Goal: Task Accomplishment & Management: Use online tool/utility

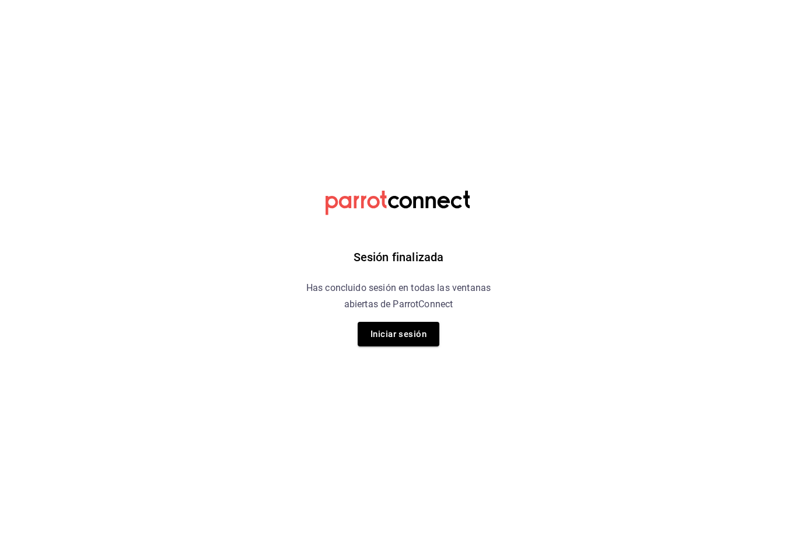
click at [413, 334] on button "Iniciar sesión" at bounding box center [399, 334] width 82 height 25
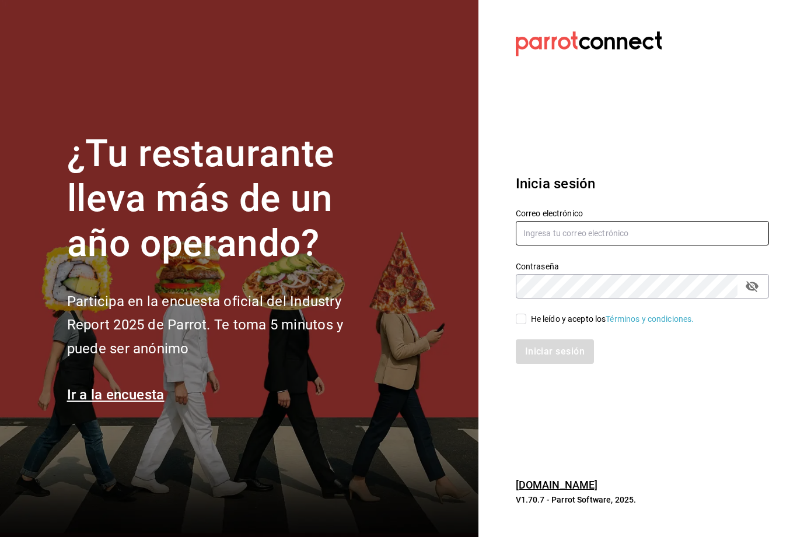
click at [682, 246] on input "text" at bounding box center [642, 233] width 253 height 25
type input "mochomos.palmas@grupocosteno.com"
click at [532, 326] on div "He leído y acepto los Términos y condiciones." at bounding box center [612, 319] width 163 height 12
click at [526, 324] on input "He leído y acepto los Términos y condiciones." at bounding box center [521, 319] width 11 height 11
checkbox input "true"
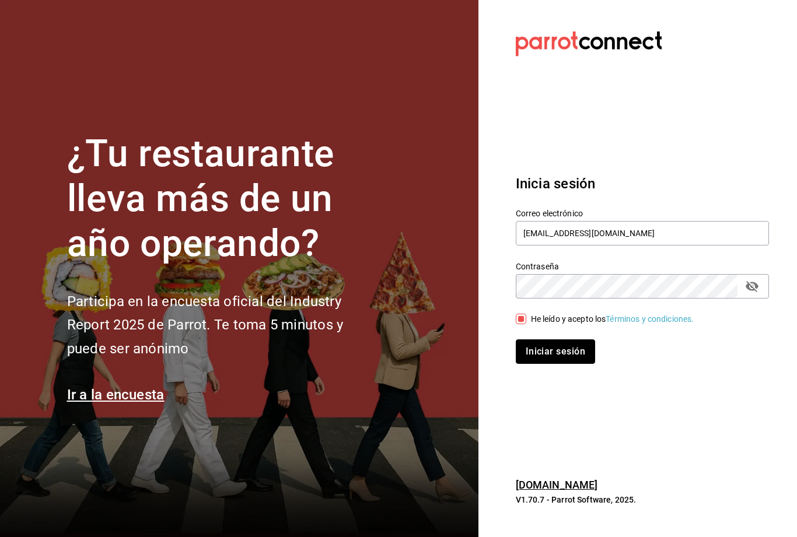
click at [531, 364] on button "Iniciar sesión" at bounding box center [555, 352] width 79 height 25
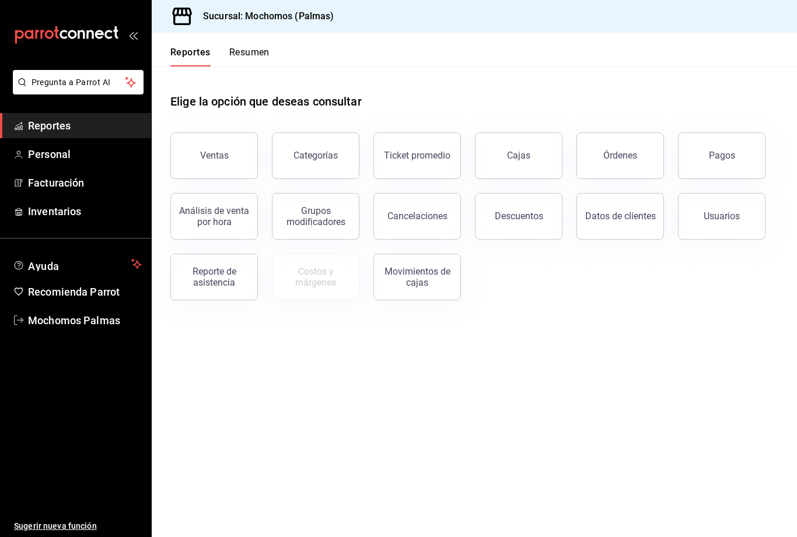
click at [623, 160] on div "Órdenes" at bounding box center [620, 155] width 34 height 11
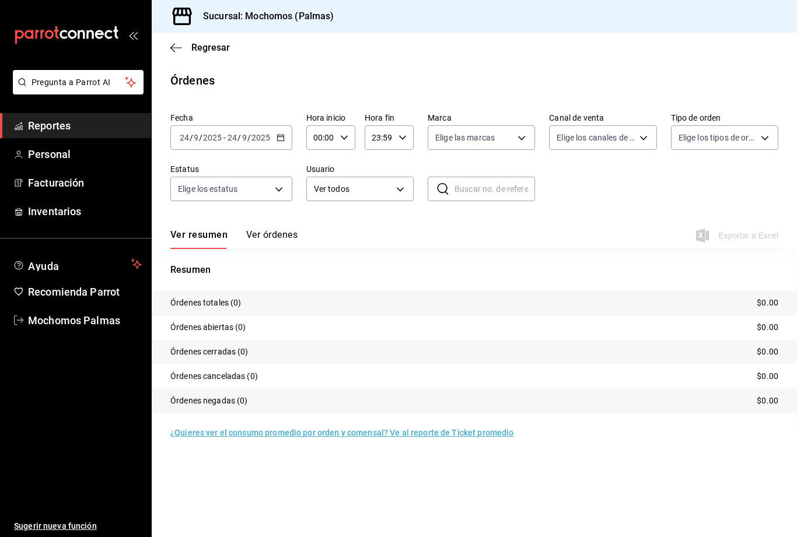
click at [522, 135] on body "Pregunta a Parrot AI Reportes Personal Facturación Inventarios Ayuda Recomienda…" at bounding box center [398, 268] width 797 height 537
click at [448, 218] on label at bounding box center [442, 222] width 15 height 11
click at [445, 218] on input "checkbox" at bounding box center [440, 222] width 11 height 11
checkbox input "false"
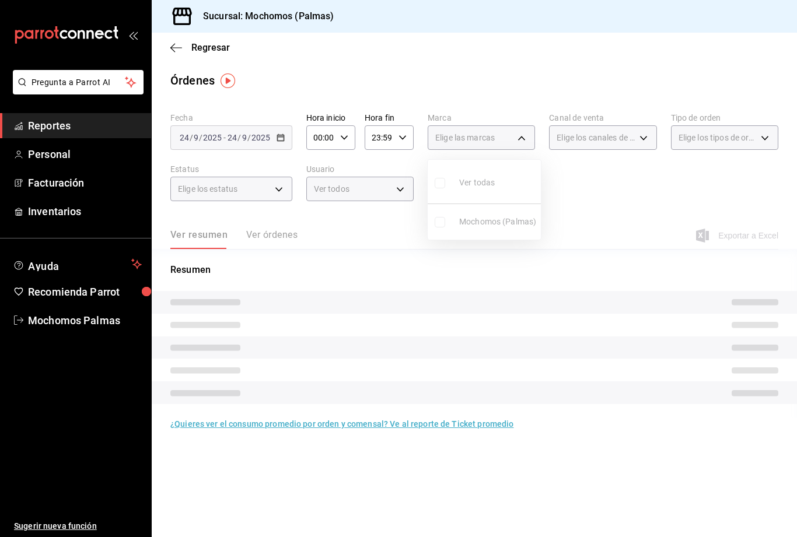
checkbox input "false"
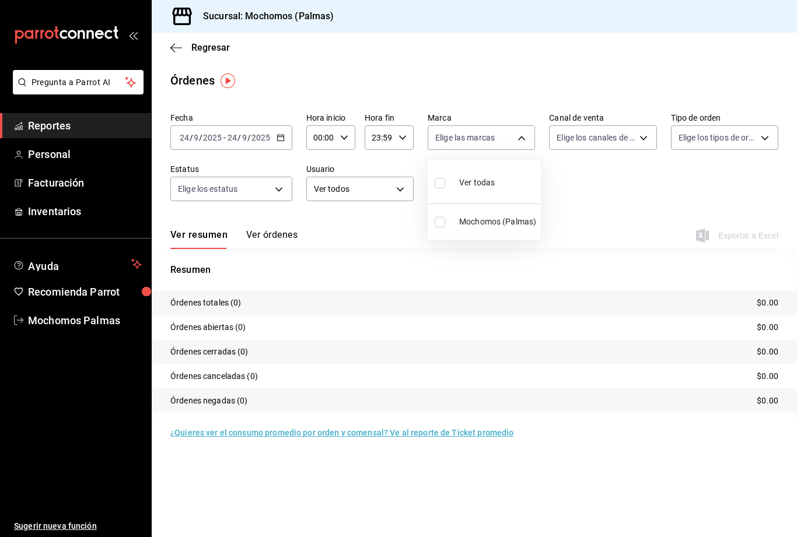
click at [435, 213] on li "Mochomos (Palmas)" at bounding box center [484, 222] width 113 height 26
type input "70f98016-ab90-4f26-81e6-ab4884d8d8a0"
checkbox input "true"
click at [516, 136] on div at bounding box center [398, 268] width 797 height 537
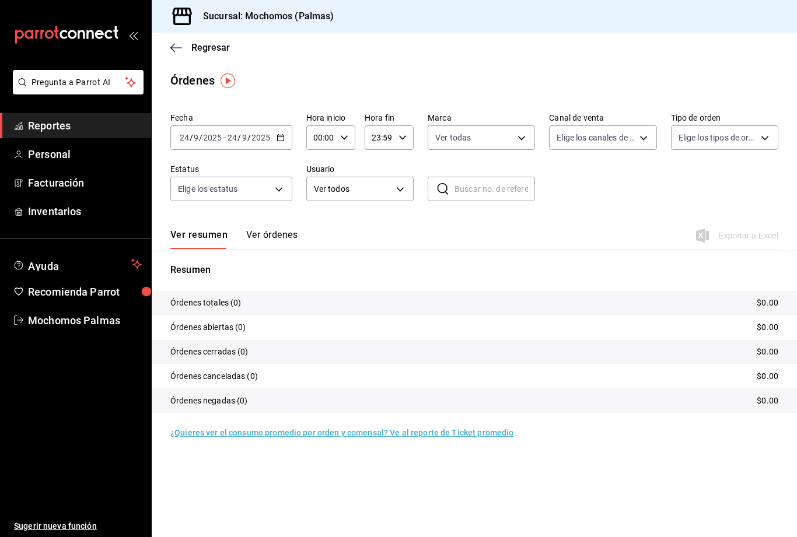
click at [762, 128] on body "Pregunta a Parrot AI Reportes Personal Facturación Inventarios Ayuda Recomienda…" at bounding box center [398, 268] width 797 height 537
click at [687, 247] on input "checkbox" at bounding box center [683, 248] width 11 height 11
checkbox input "true"
type input "23052771-8e1b-43e3-b7da-1a661d939937"
click at [770, 131] on div at bounding box center [398, 268] width 797 height 537
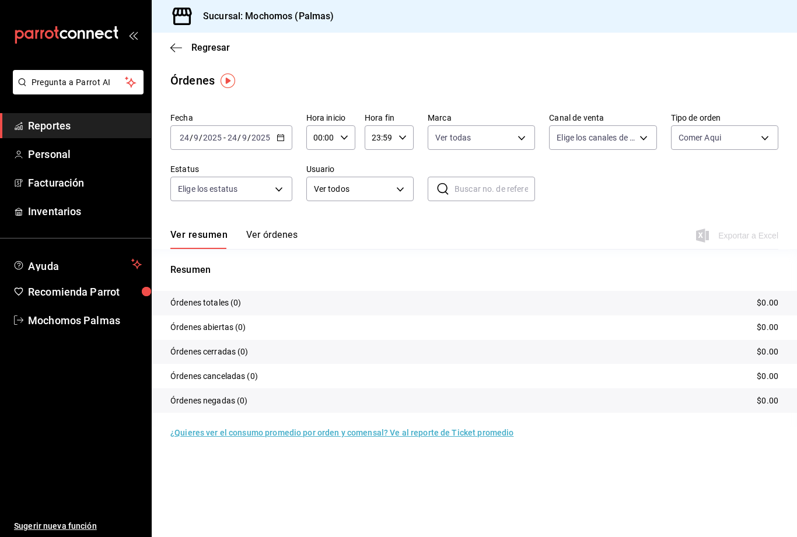
click at [288, 181] on body "Pregunta a Parrot AI Reportes Personal Facturación Inventarios Ayuda Recomienda…" at bounding box center [398, 268] width 797 height 537
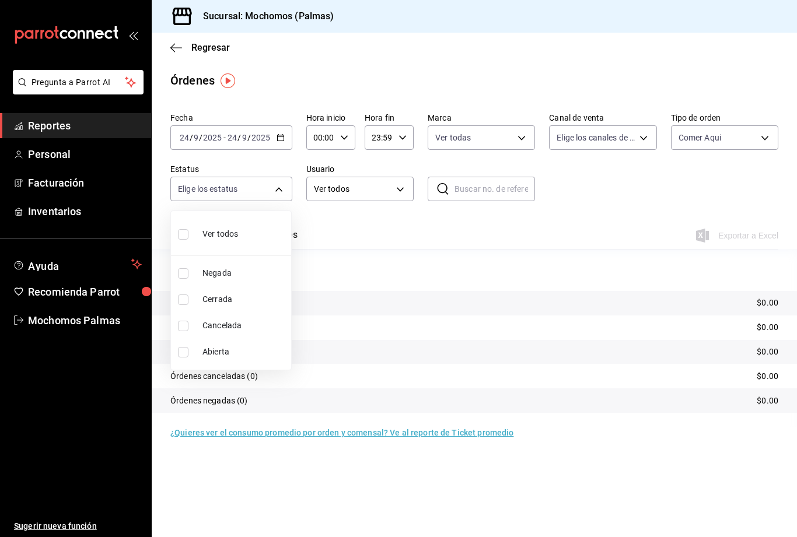
click at [271, 188] on div at bounding box center [398, 268] width 797 height 537
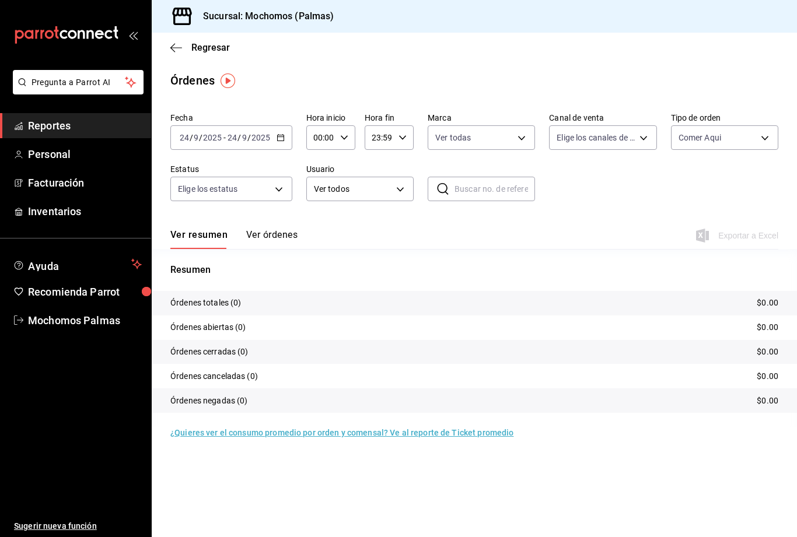
click at [285, 125] on div "2025-09-24 24 / 9 / 2025 - 2025-09-24 24 / 9 / 2025" at bounding box center [231, 137] width 122 height 25
click at [195, 302] on span "Rango de fechas" at bounding box center [225, 304] width 90 height 12
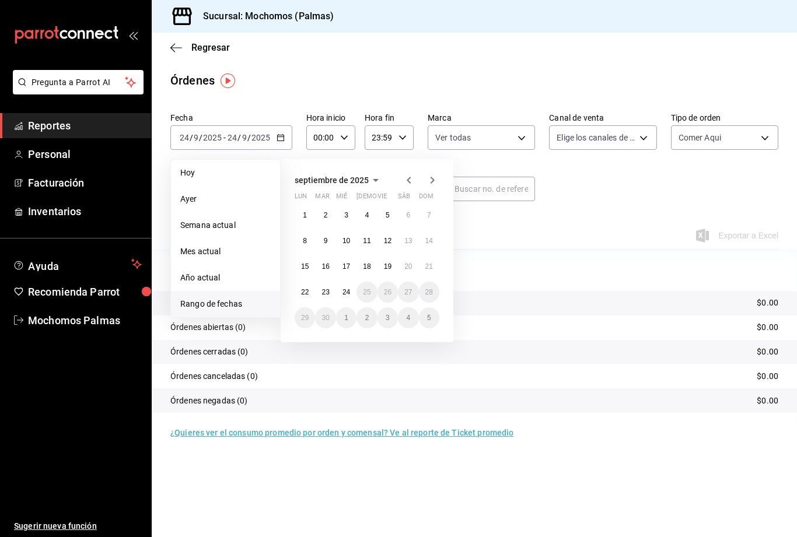
click at [306, 263] on abbr "15" at bounding box center [305, 267] width 8 height 8
click at [303, 266] on abbr "15" at bounding box center [305, 267] width 8 height 8
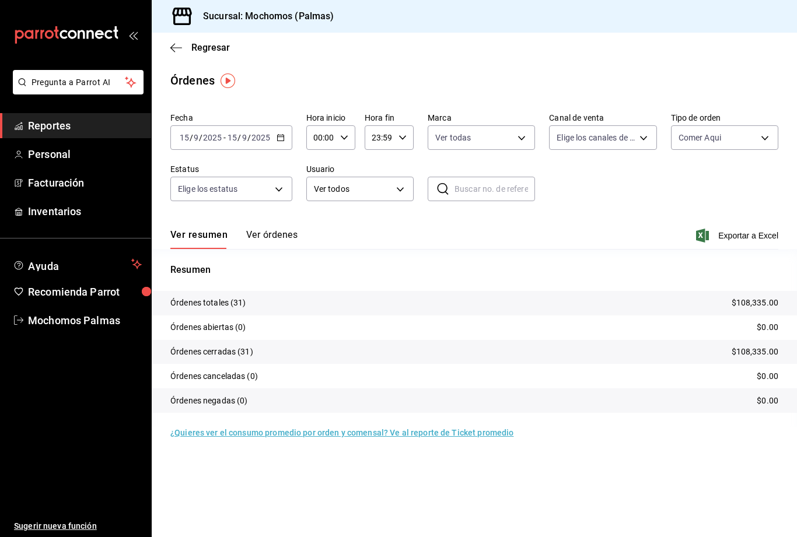
click at [751, 238] on span "Exportar a Excel" at bounding box center [739, 236] width 80 height 14
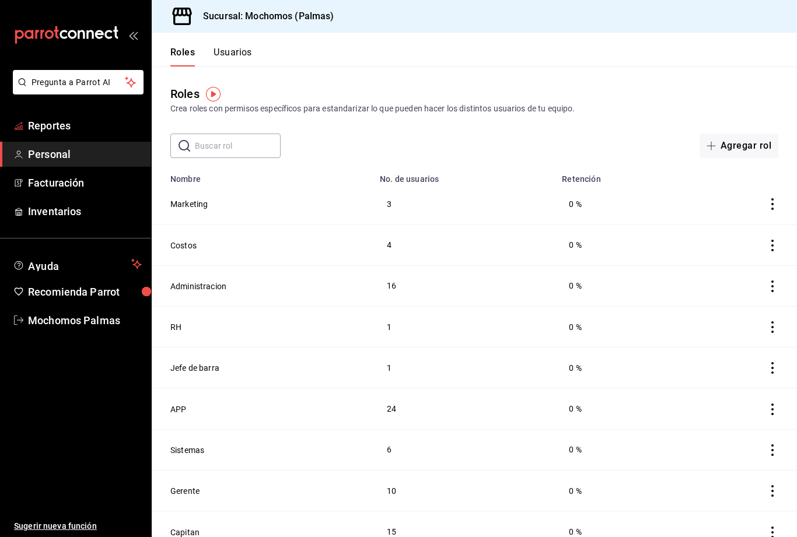
click at [90, 123] on span "Reportes" at bounding box center [85, 126] width 114 height 16
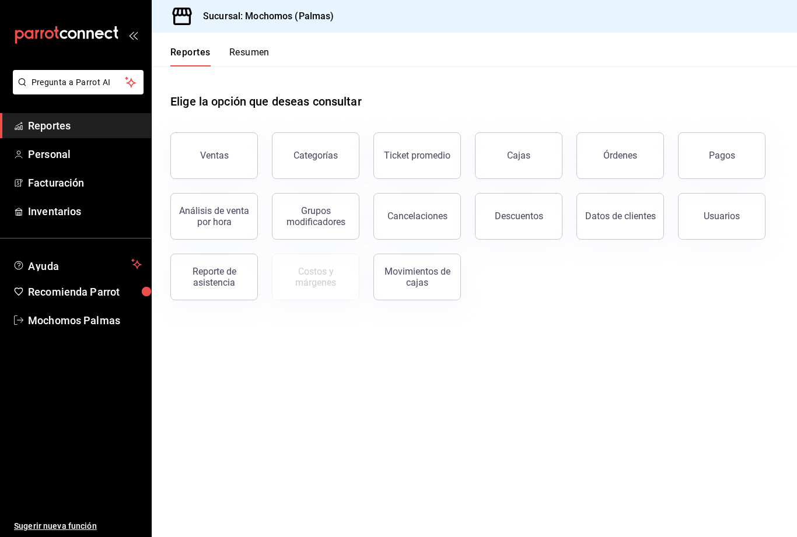
click at [630, 154] on div "Órdenes" at bounding box center [620, 155] width 34 height 11
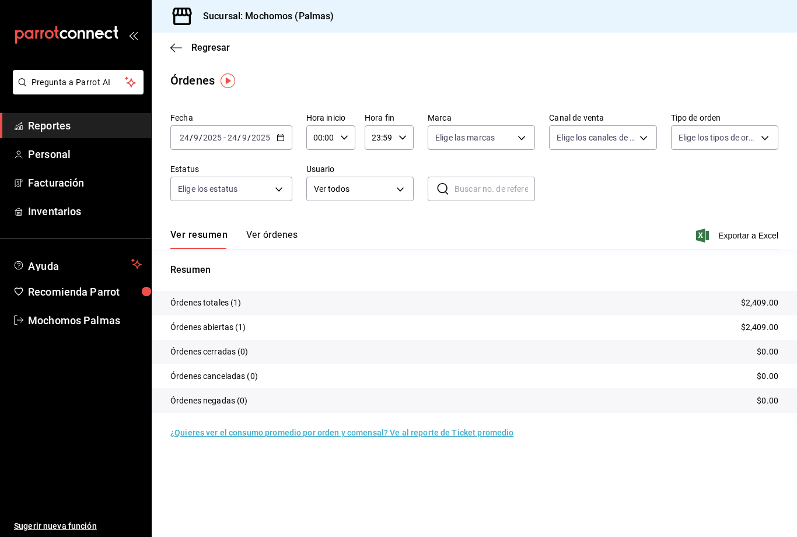
click at [525, 137] on body "Pregunta a Parrot AI Reportes Personal Facturación Inventarios Ayuda Recomienda…" at bounding box center [398, 268] width 797 height 537
click at [442, 224] on input "checkbox" at bounding box center [440, 222] width 11 height 11
checkbox input "true"
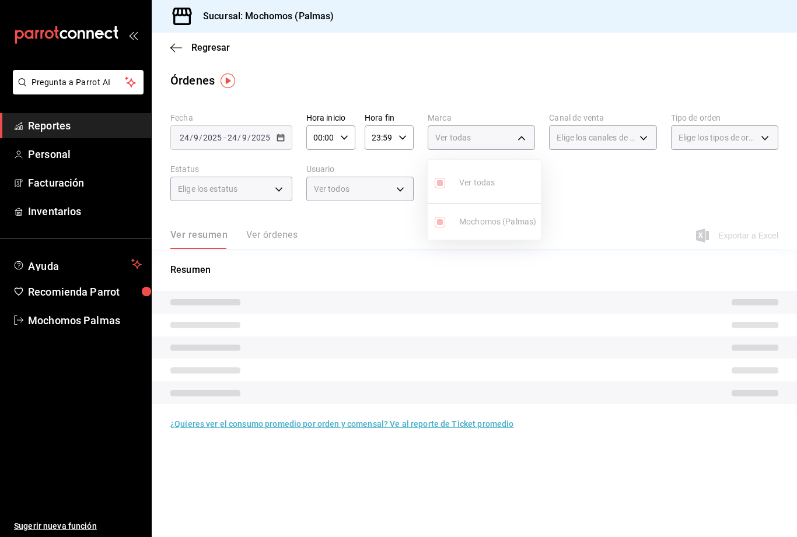
type input "70f98016-ab90-4f26-81e6-ab4884d8d8a0"
checkbox input "true"
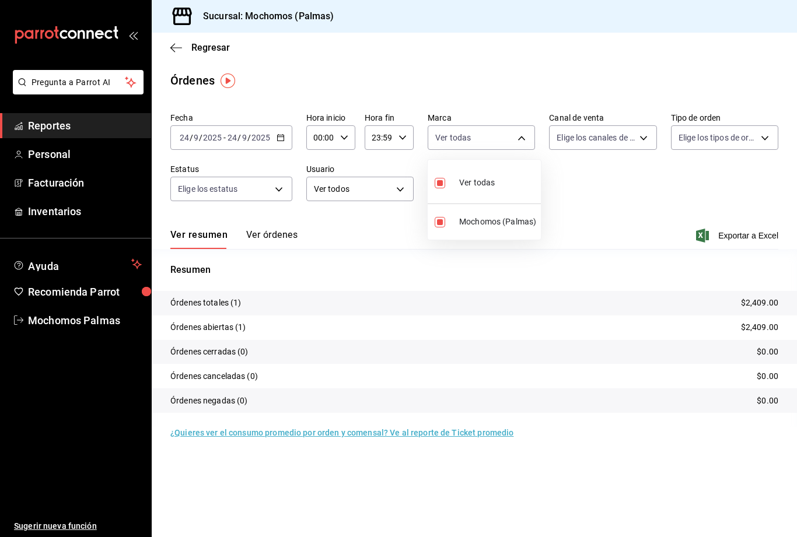
click at [624, 136] on div at bounding box center [398, 268] width 797 height 537
click at [646, 131] on body "Pregunta a Parrot AI Reportes Personal Facturación Inventarios Ayuda Recomienda…" at bounding box center [398, 268] width 797 height 537
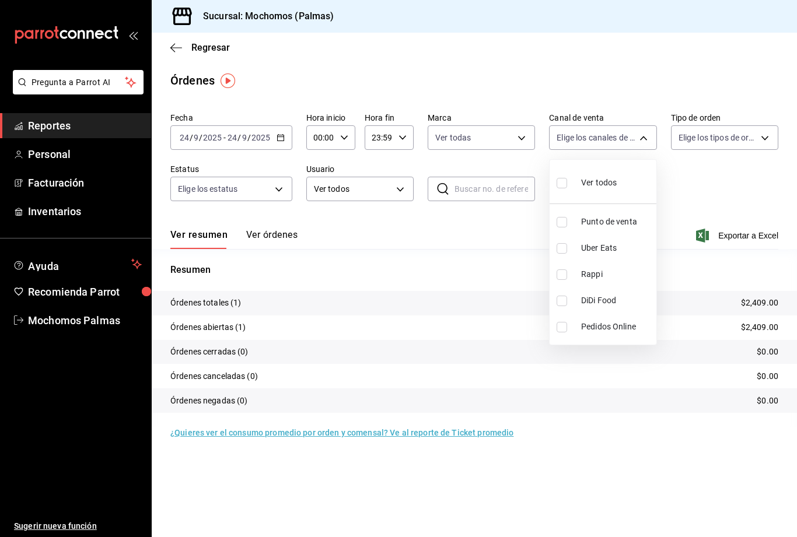
click at [648, 133] on div at bounding box center [398, 268] width 797 height 537
click at [767, 128] on body "Pregunta a Parrot AI Reportes Personal Facturación Inventarios Ayuda Recomienda…" at bounding box center [398, 268] width 797 height 537
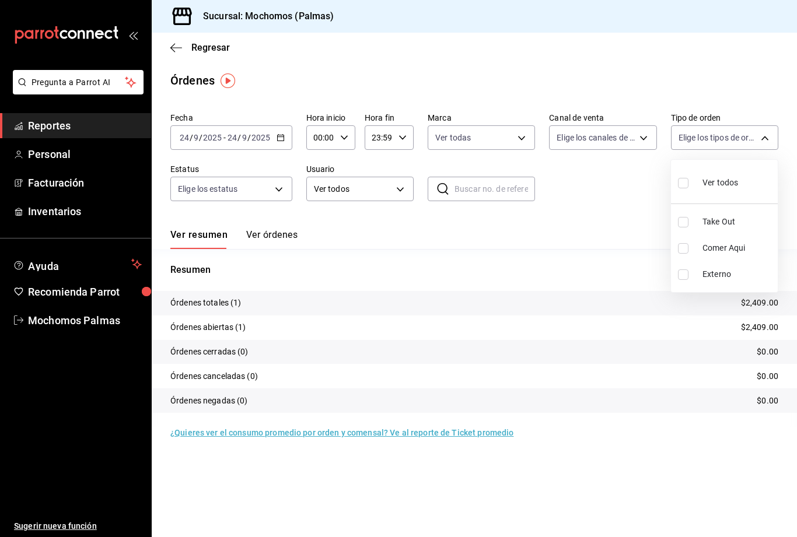
click at [689, 239] on li "Comer Aqui" at bounding box center [724, 248] width 107 height 26
type input "23052771-8e1b-43e3-b7da-1a661d939937"
checkbox input "true"
click at [776, 128] on div at bounding box center [398, 268] width 797 height 537
